Goal: Task Accomplishment & Management: Use online tool/utility

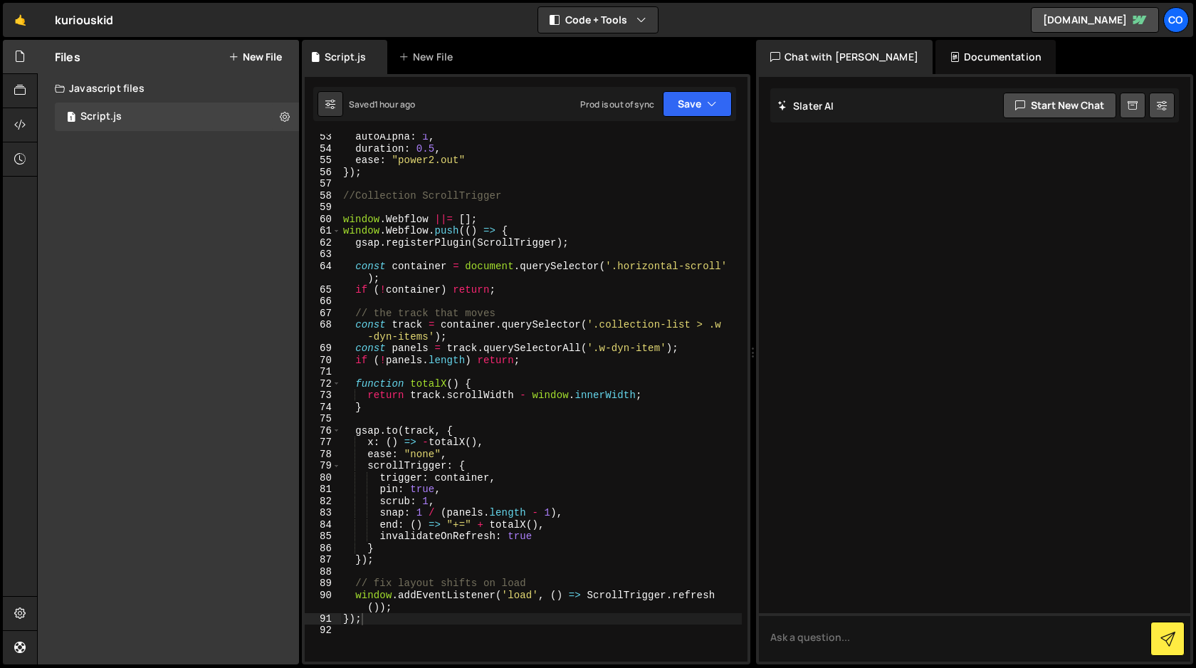
scroll to position [643, 0]
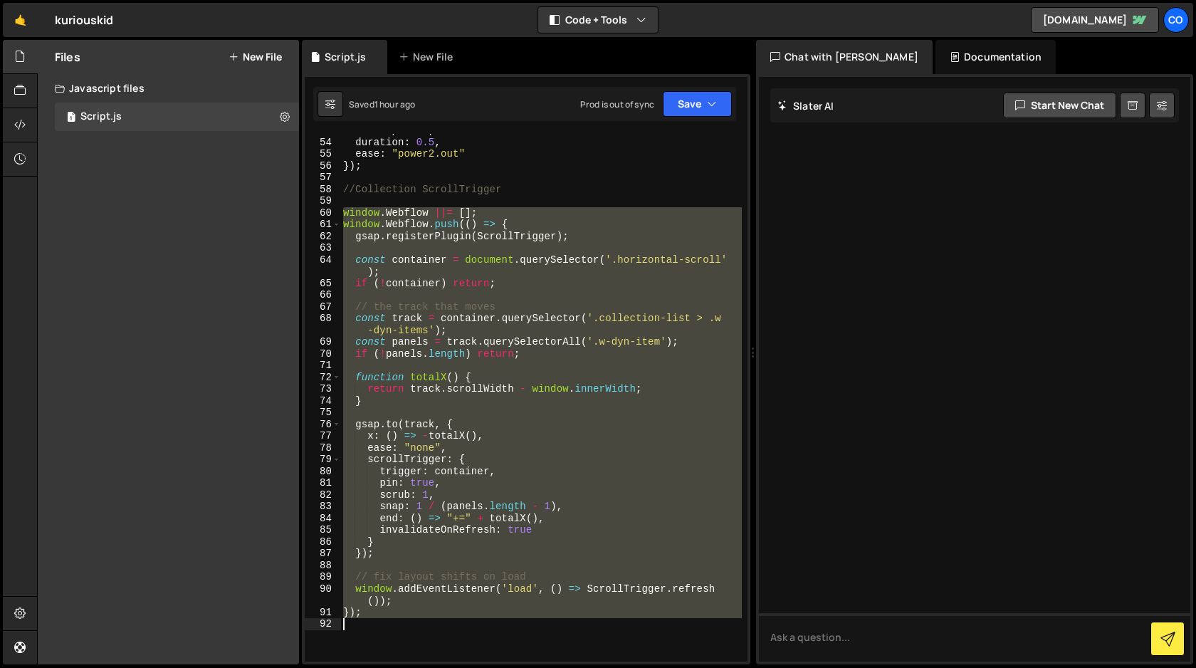
drag, startPoint x: 344, startPoint y: 211, endPoint x: 416, endPoint y: 667, distance: 461.2
click at [416, 667] on div "Hold on a sec... Are you certain you wish to leave this page? Any changes you'v…" at bounding box center [598, 334] width 1196 height 668
type textarea "});"
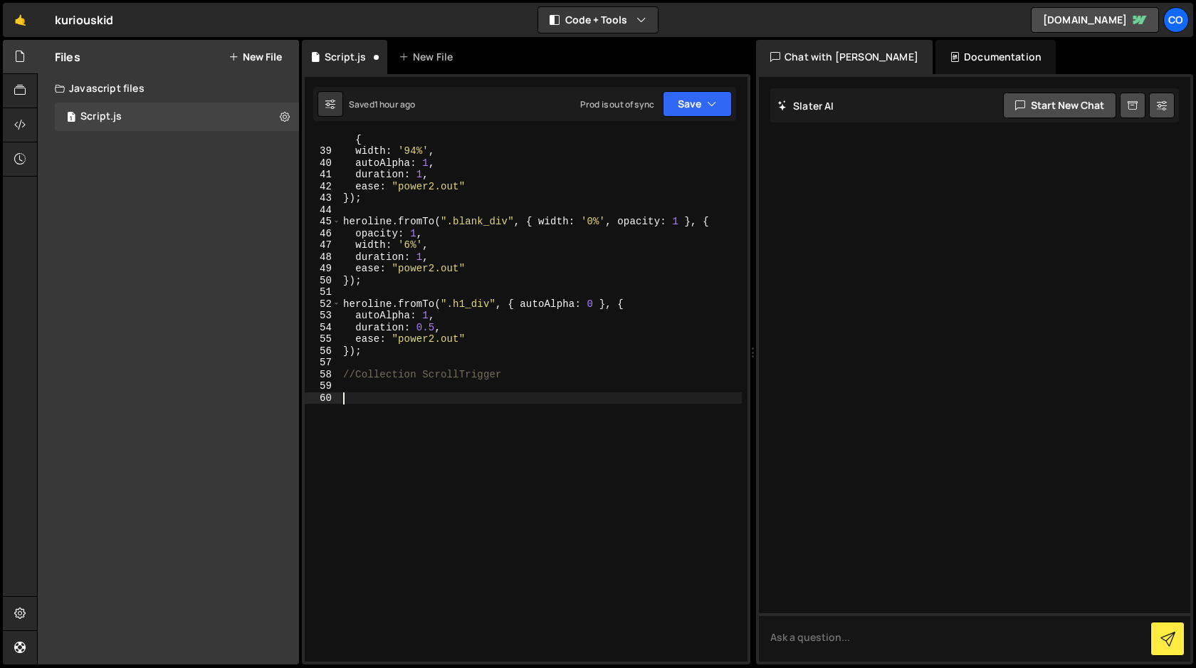
paste textarea "});"
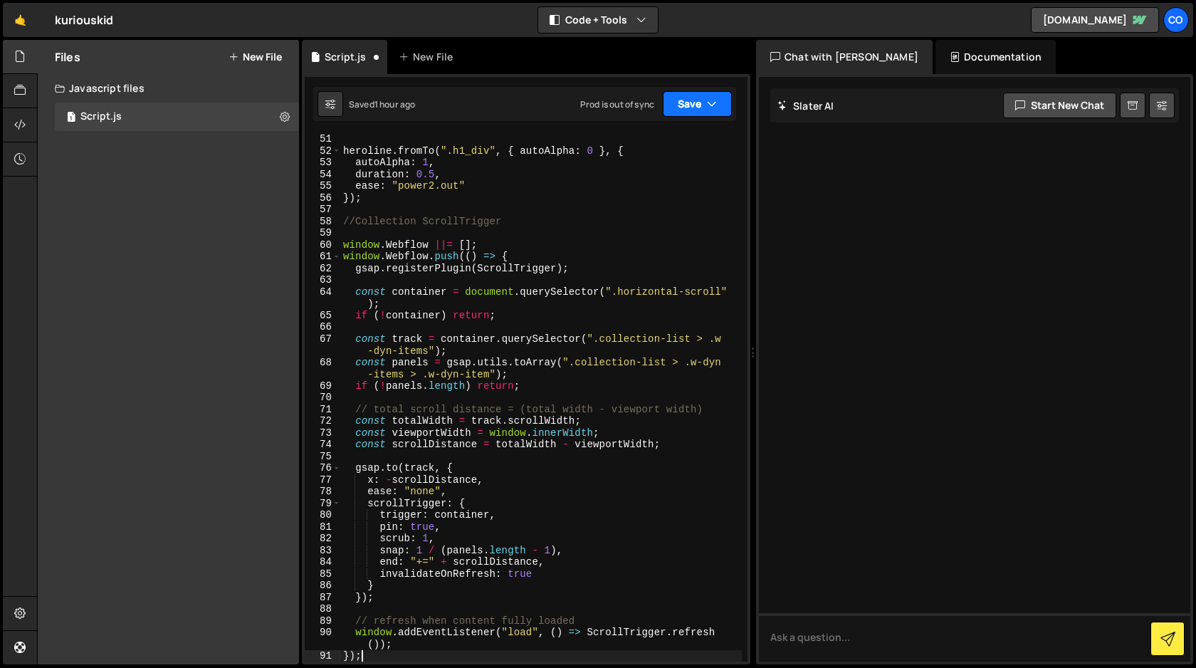
click at [719, 102] on button "Save" at bounding box center [697, 104] width 69 height 26
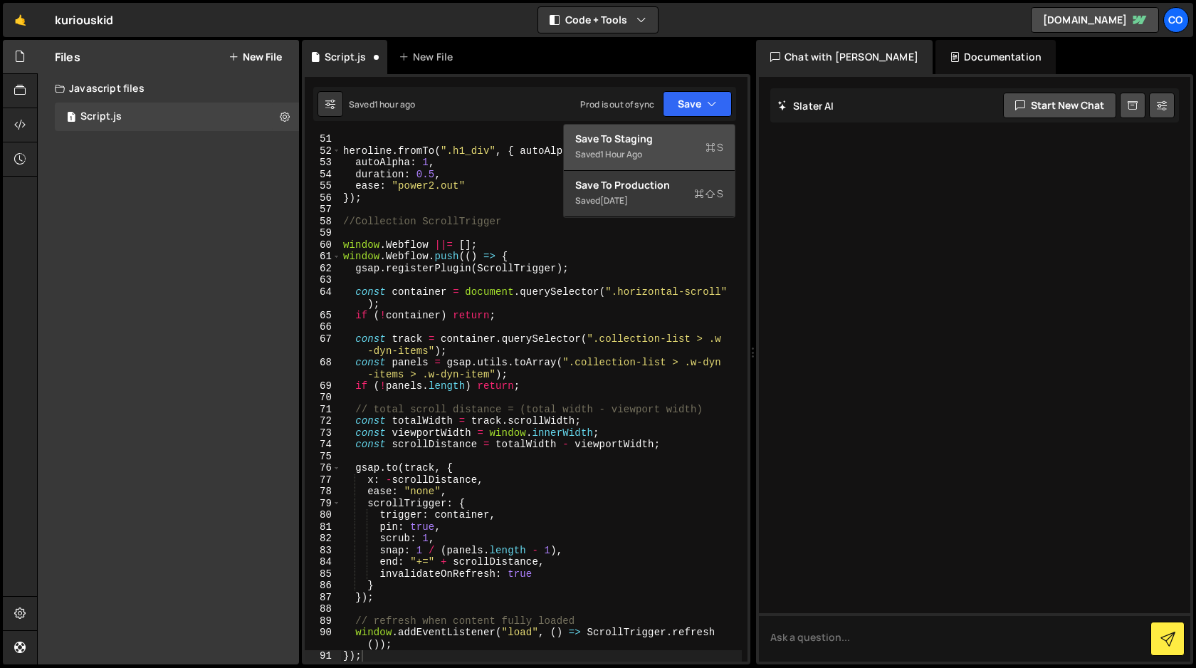
click at [687, 139] on div "Save to Staging S" at bounding box center [649, 139] width 148 height 14
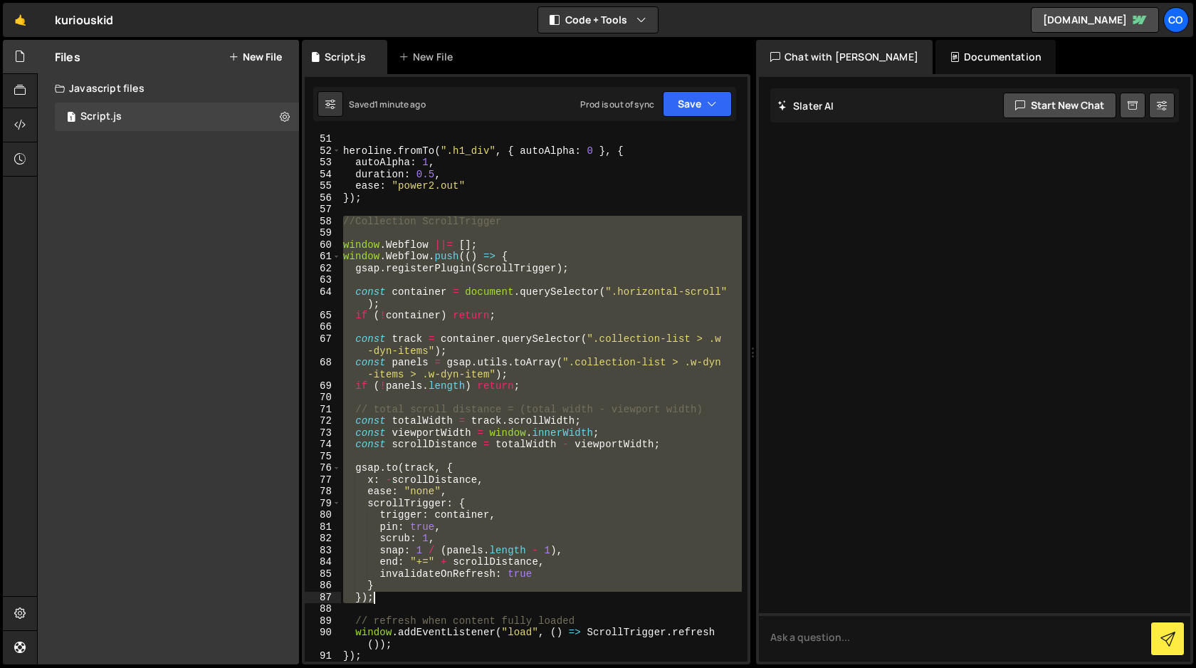
scroll to position [623, 0]
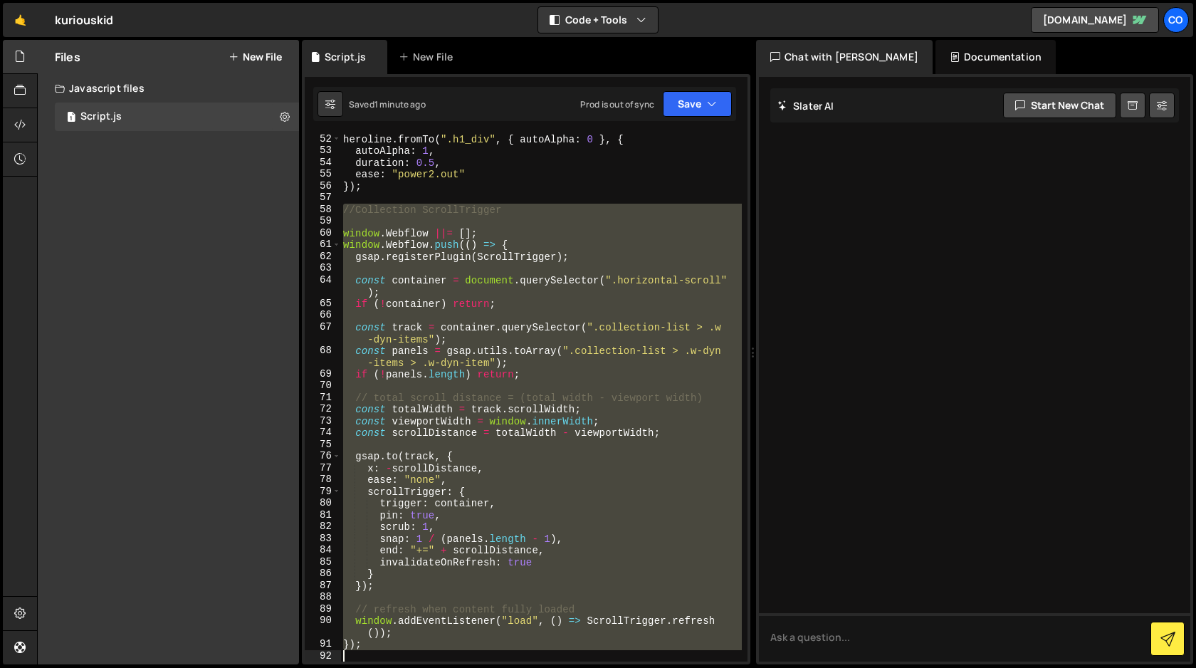
drag, startPoint x: 342, startPoint y: 221, endPoint x: 407, endPoint y: 667, distance: 450.9
click at [407, 667] on div "Hold on a sec... Are you certain you wish to leave this page? Any changes you'v…" at bounding box center [598, 334] width 1196 height 668
type textarea "});"
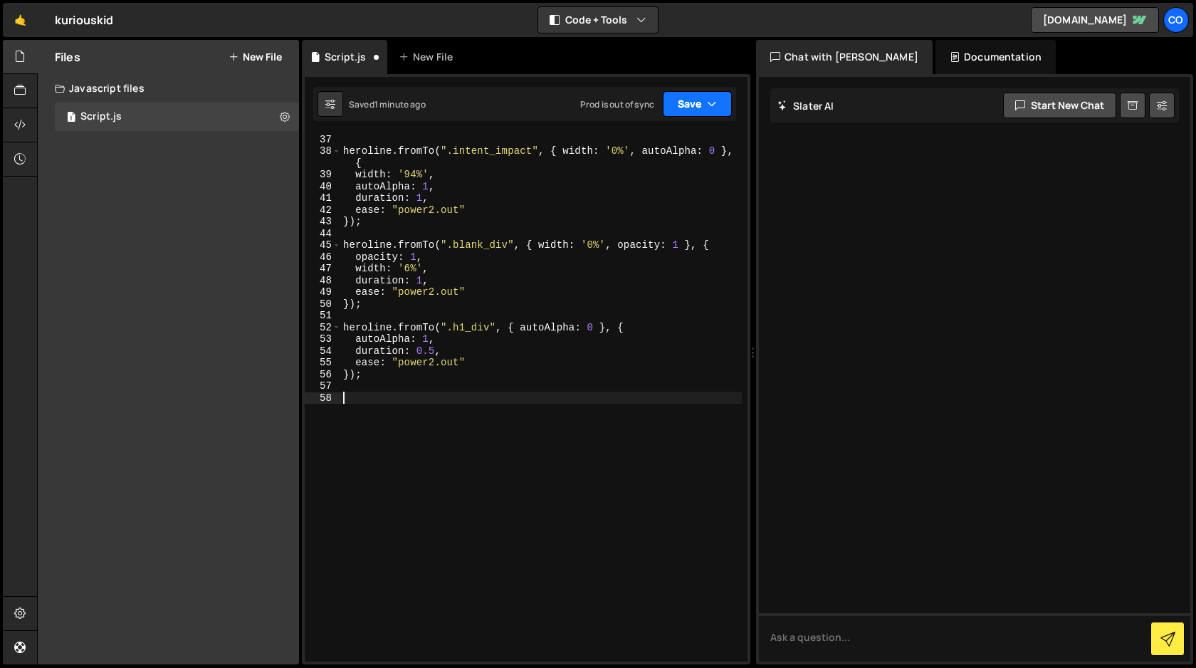
click at [711, 102] on icon "button" at bounding box center [712, 104] width 10 height 14
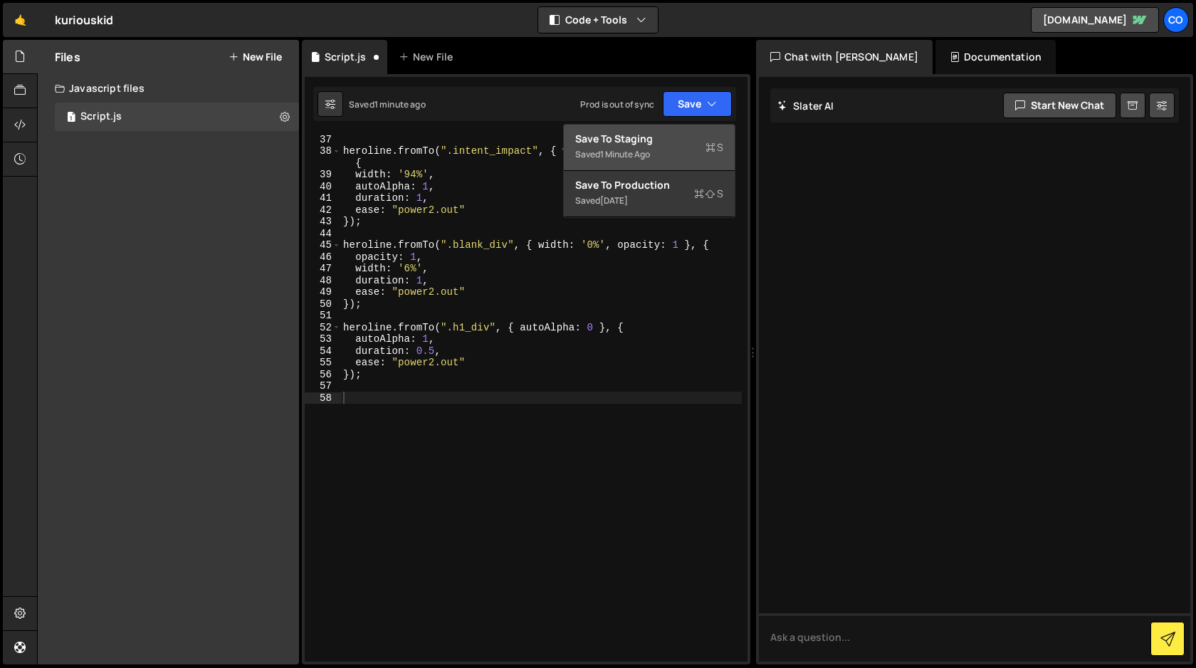
click at [668, 135] on div "Save to Staging S" at bounding box center [649, 139] width 148 height 14
